Goal: Information Seeking & Learning: Learn about a topic

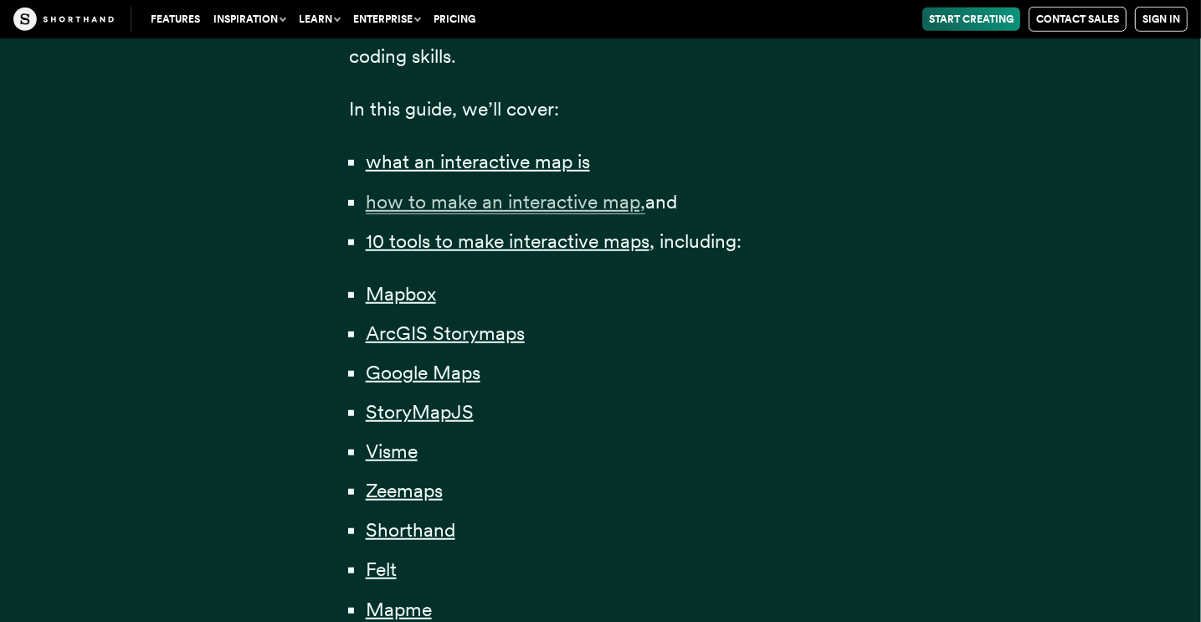
scroll to position [1171, 0]
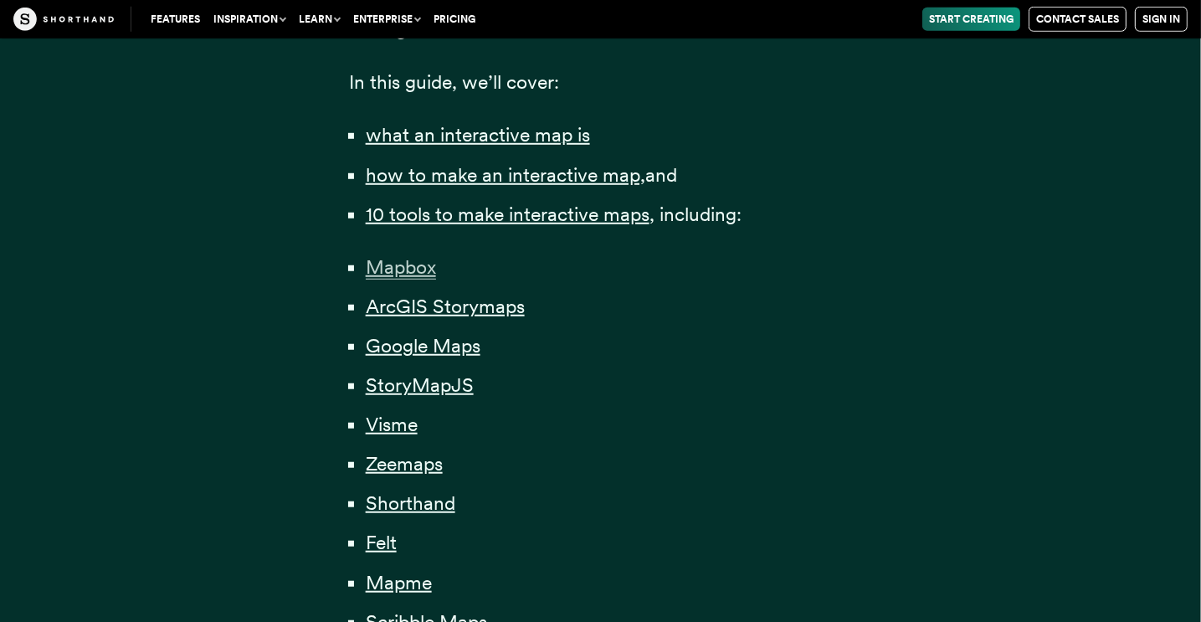
click at [395, 266] on span "Mapbox" at bounding box center [401, 267] width 70 height 24
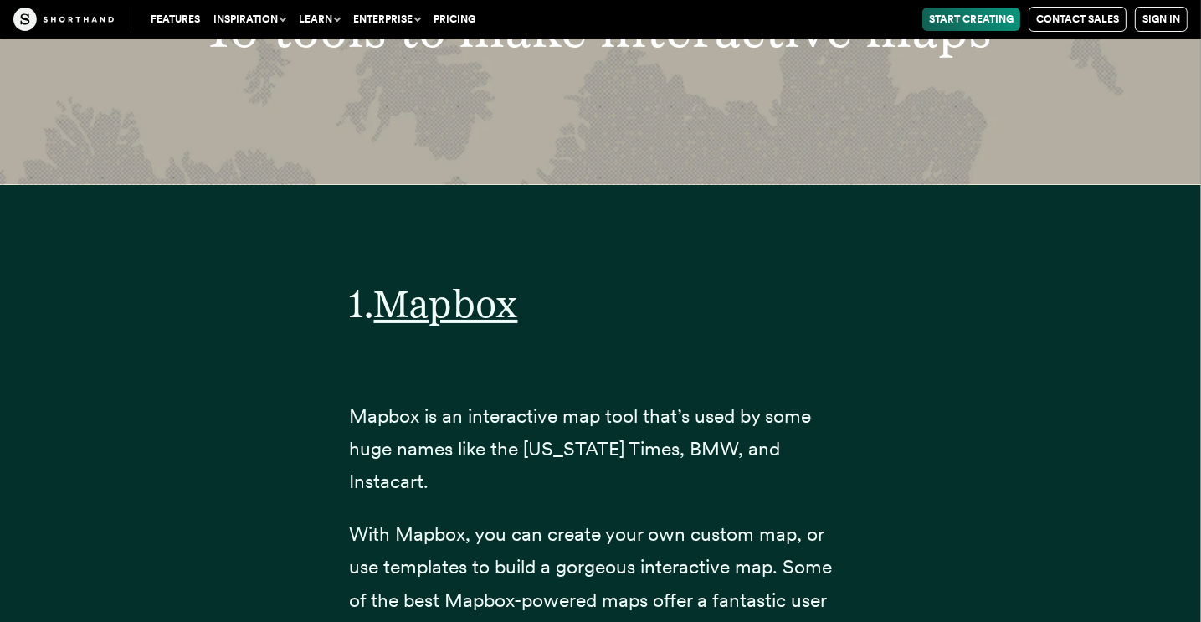
scroll to position [6264, 0]
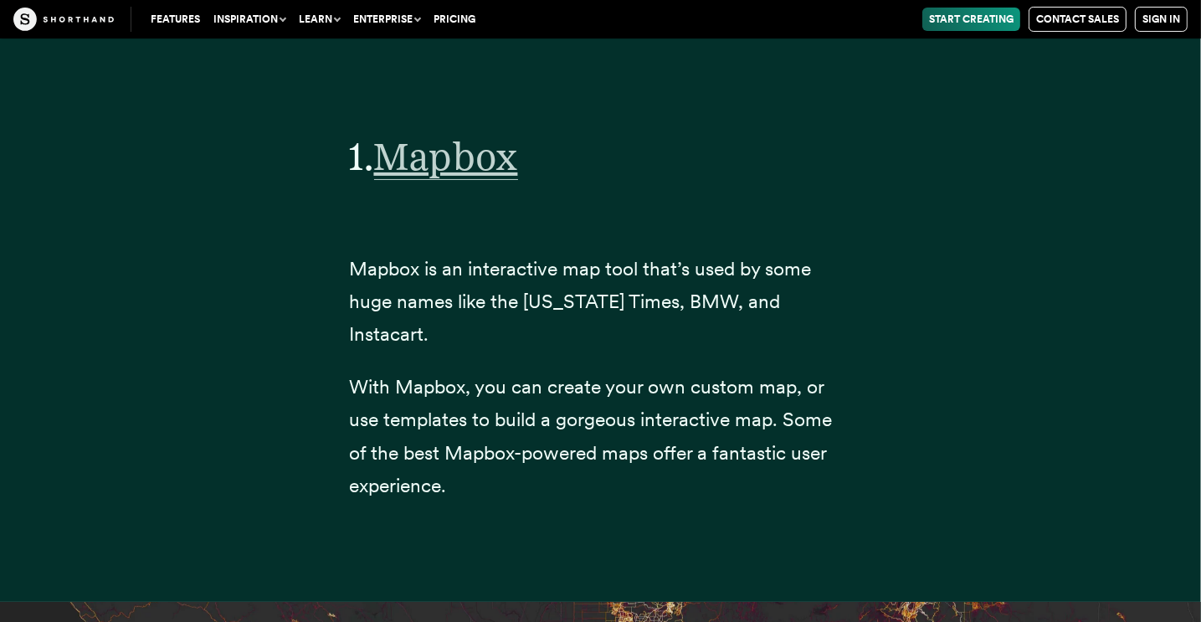
click at [434, 160] on span "Mapbox" at bounding box center [446, 156] width 144 height 47
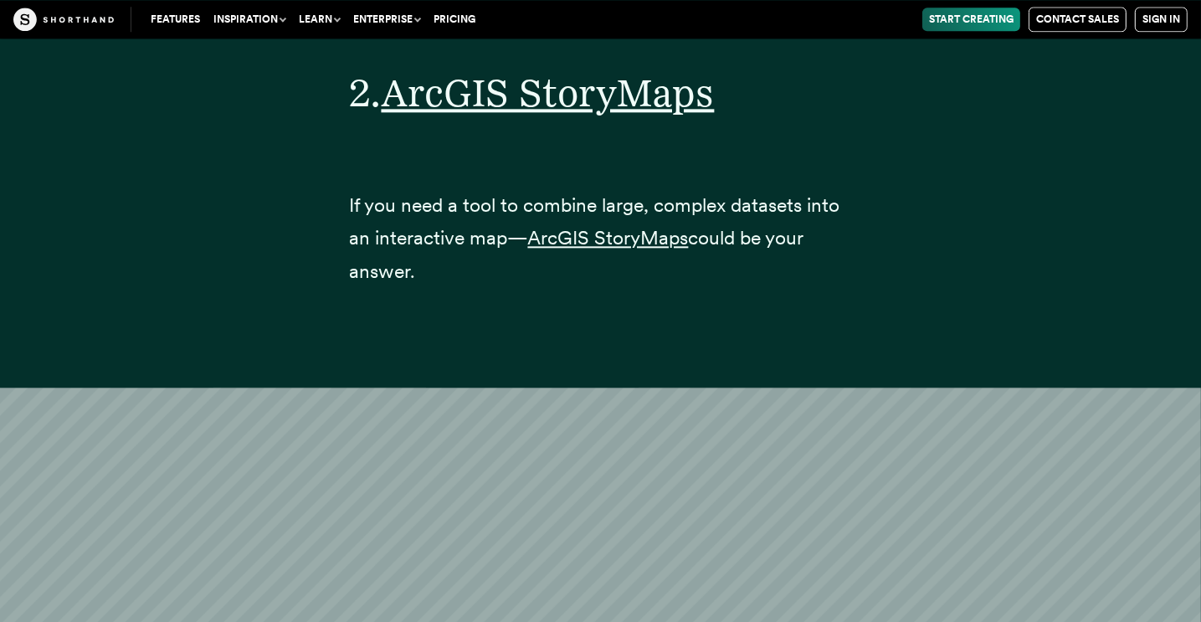
scroll to position [9611, 0]
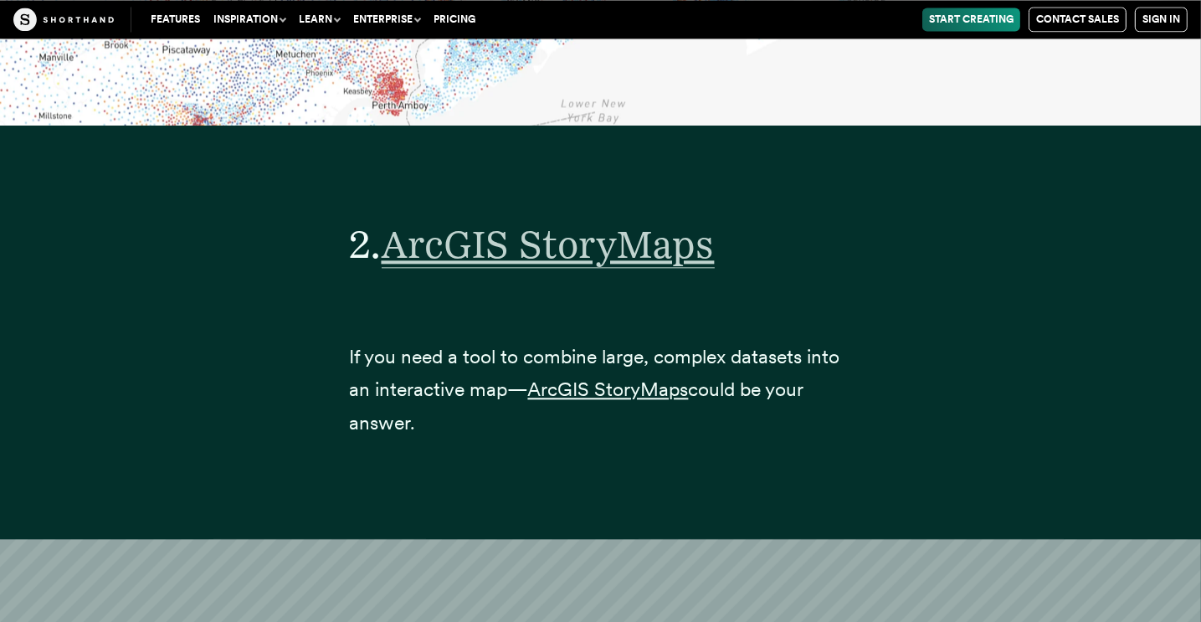
click at [547, 223] on span "ArcGIS StoryMaps" at bounding box center [548, 244] width 333 height 47
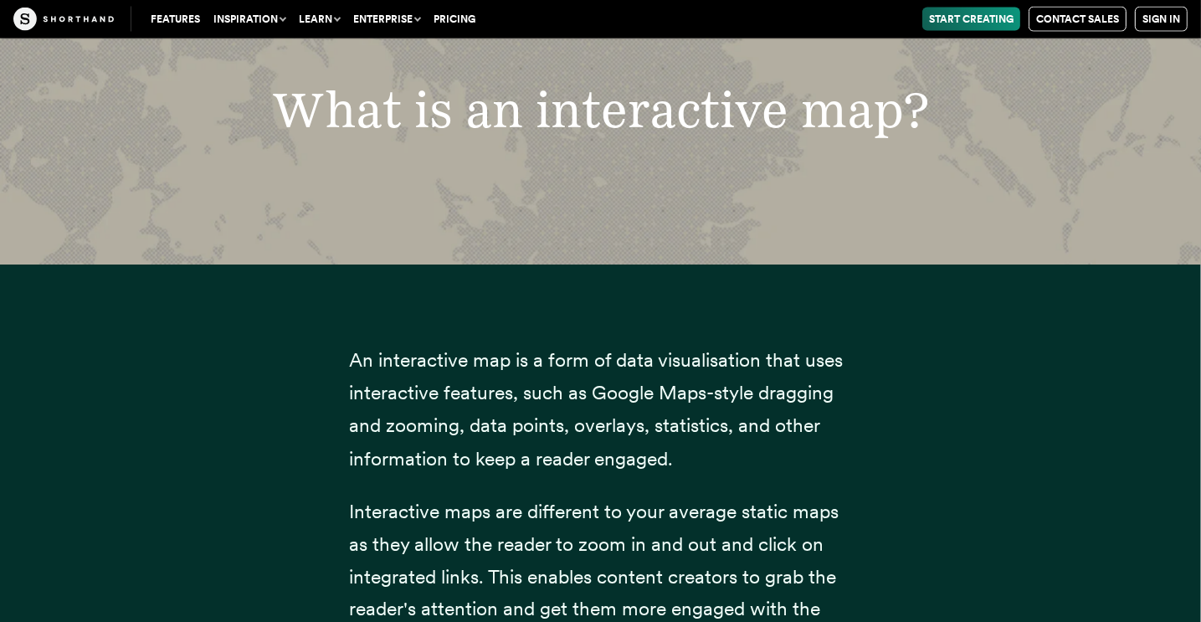
scroll to position [1171, 0]
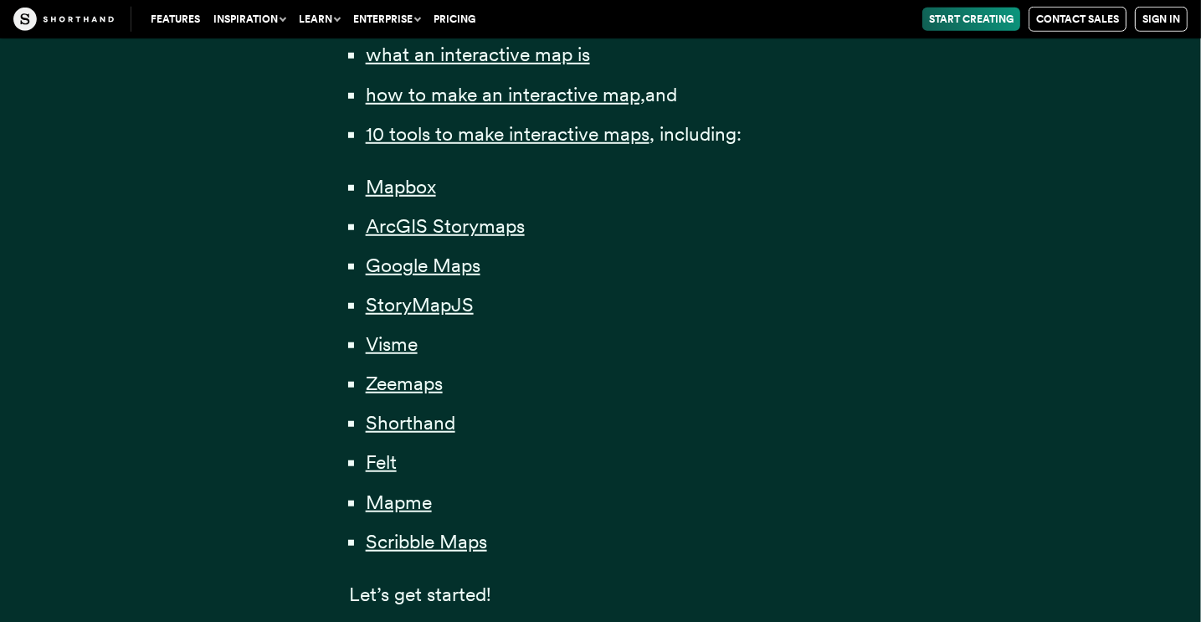
scroll to position [1255, 0]
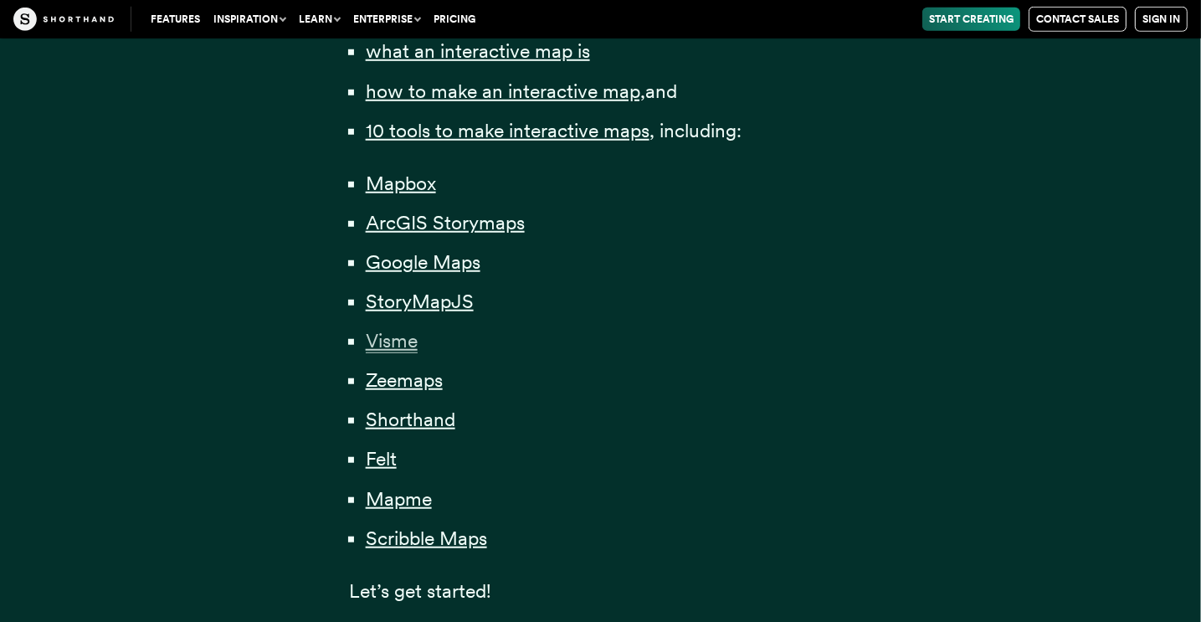
click at [394, 338] on span "Visme" at bounding box center [392, 341] width 52 height 24
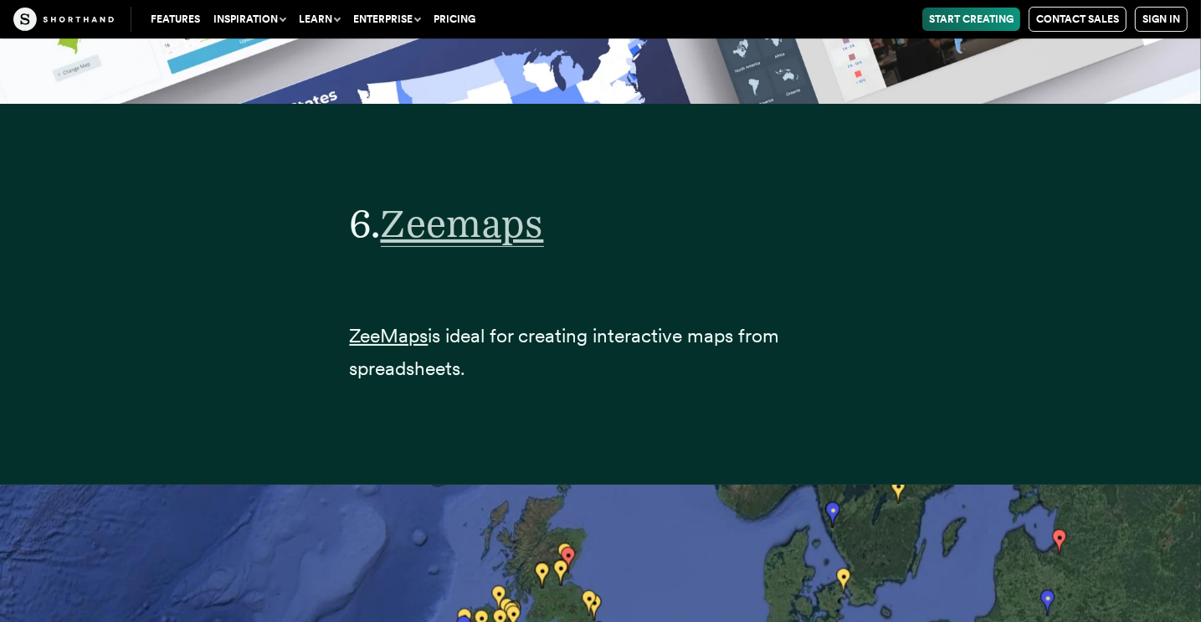
scroll to position [24401, 0]
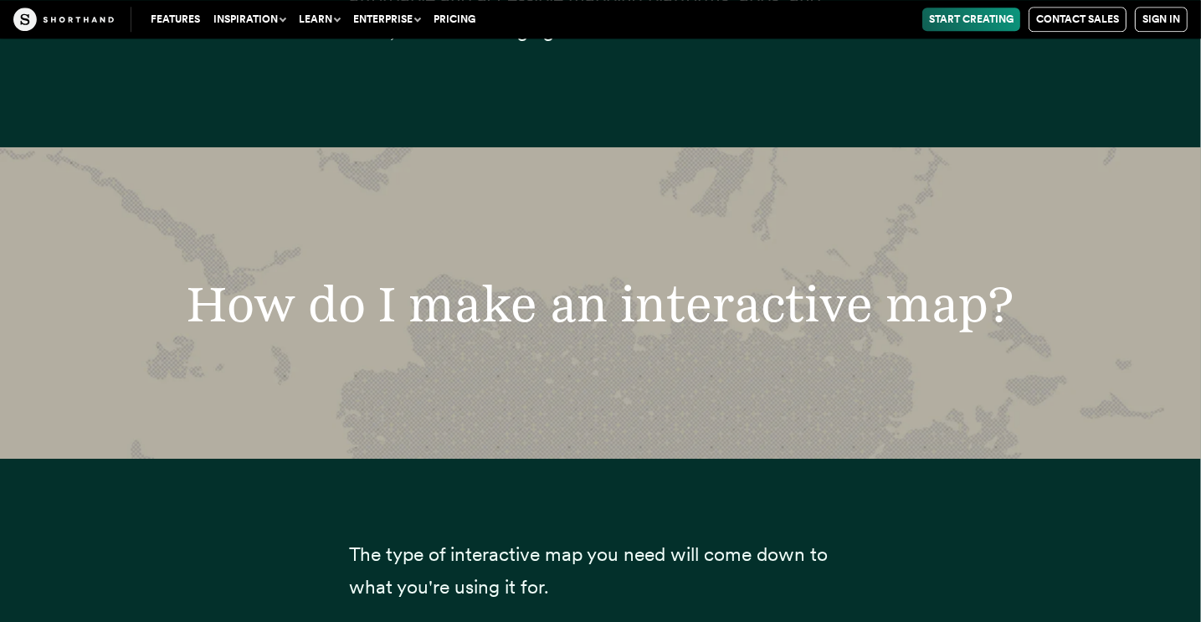
scroll to position [1255, 0]
